Goal: Transaction & Acquisition: Obtain resource

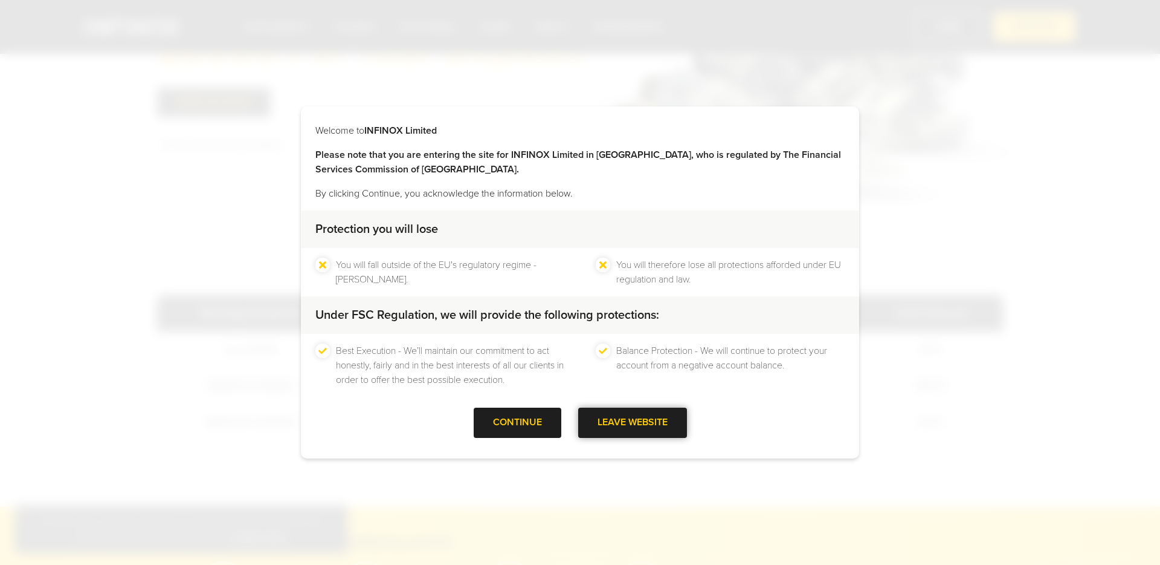
click at [633, 422] on div at bounding box center [633, 422] width 0 height 0
